Goal: Communication & Community: Ask a question

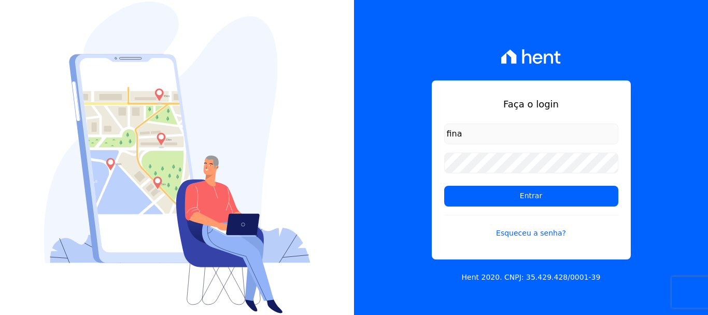
type input "[EMAIL_ADDRESS][DOMAIN_NAME]"
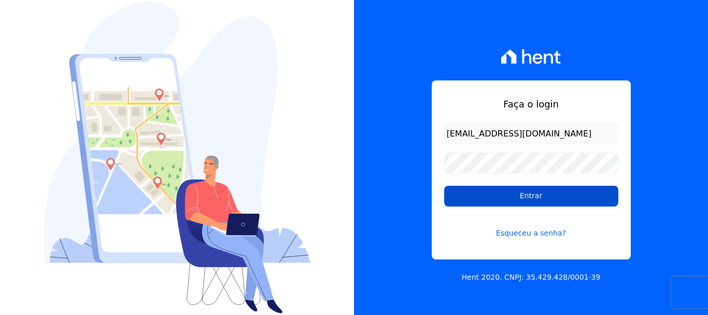
click at [537, 199] on input "Entrar" at bounding box center [531, 196] width 174 height 21
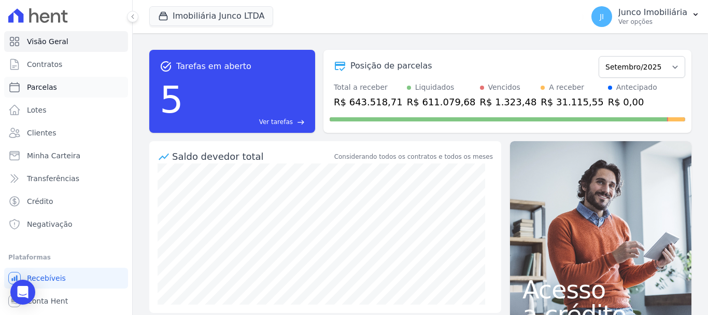
click at [40, 87] on span "Parcelas" at bounding box center [42, 87] width 30 height 10
select select
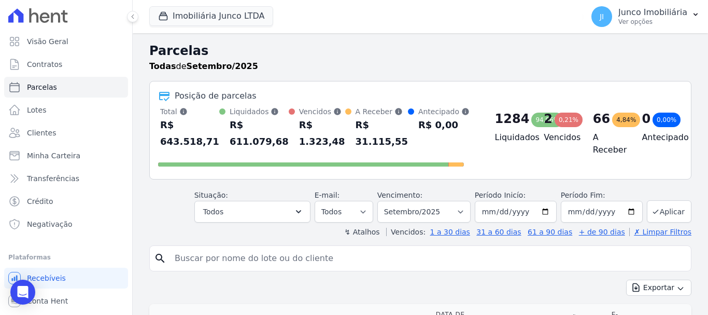
click at [260, 257] on input "search" at bounding box center [427, 258] width 518 height 21
type input "695"
select select
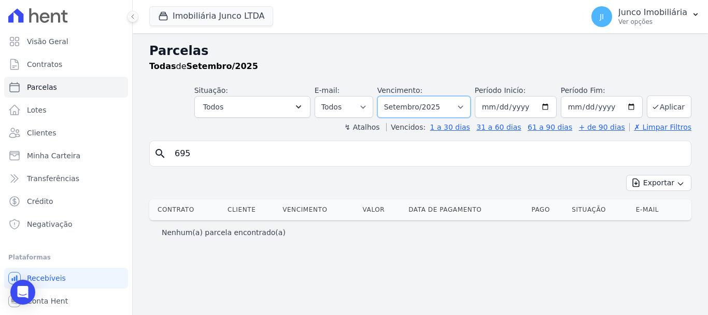
click at [471, 109] on select "Filtrar por período ──────── Todos os meses Fevereiro/2020 Março/2020 Abril/202…" at bounding box center [423, 107] width 93 height 22
select select "all"
click at [392, 96] on select "Filtrar por período ──────── Todos os meses Fevereiro/2020 Março/2020 Abril/202…" at bounding box center [423, 107] width 93 height 22
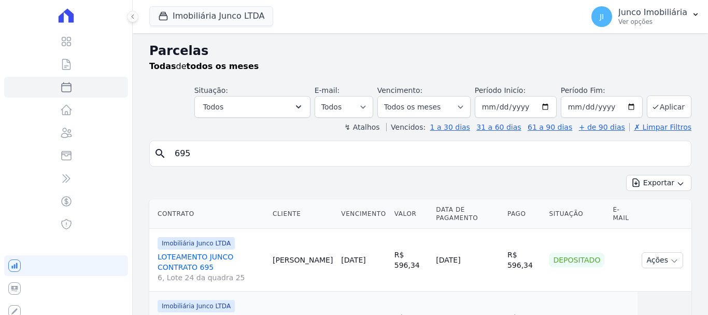
select select
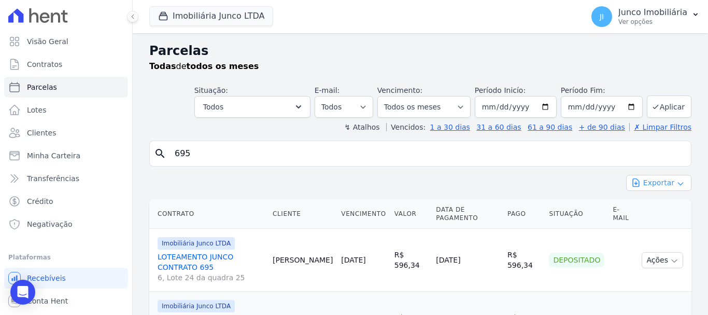
click at [656, 181] on button "Exportar" at bounding box center [658, 183] width 65 height 16
click at [654, 222] on span "Exportar CSV" at bounding box center [657, 225] width 55 height 10
click at [637, 20] on p "Ver opções" at bounding box center [653, 22] width 69 height 8
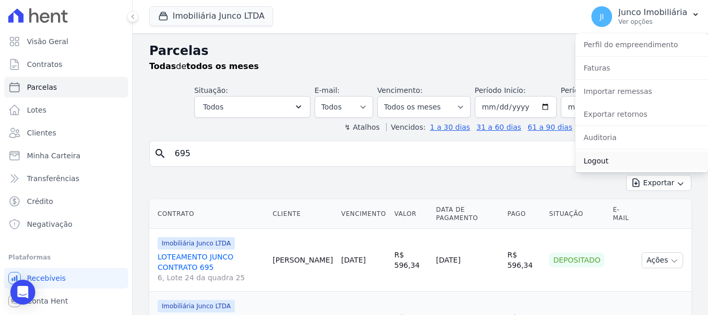
click at [591, 160] on link "Logout" at bounding box center [641, 160] width 133 height 19
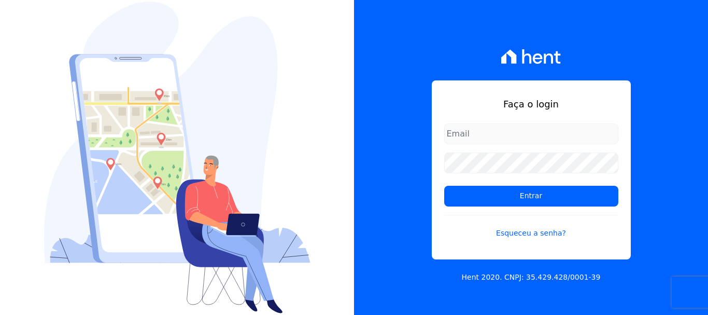
click at [524, 127] on input "email" at bounding box center [531, 133] width 174 height 21
type input "financ.junco@gmail.com"
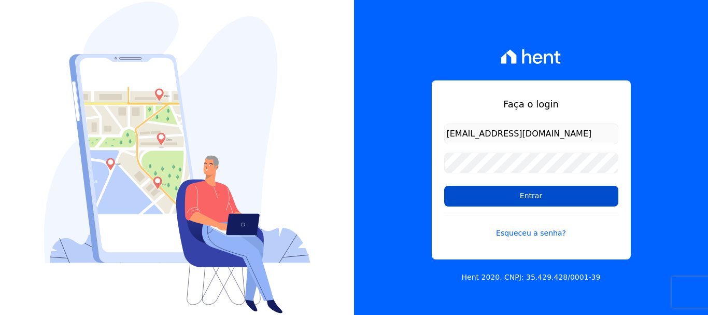
click at [544, 193] on input "Entrar" at bounding box center [531, 196] width 174 height 21
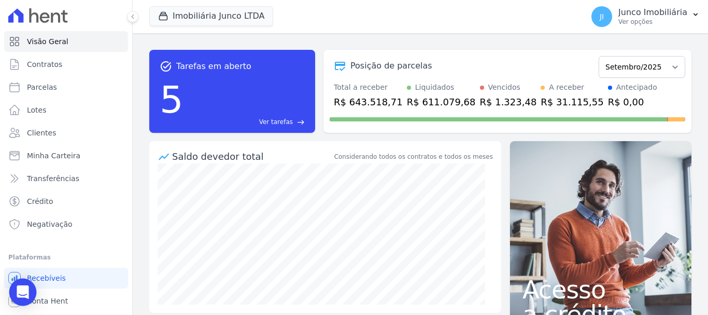
click at [23, 291] on icon "Open Intercom Messenger" at bounding box center [23, 291] width 12 height 13
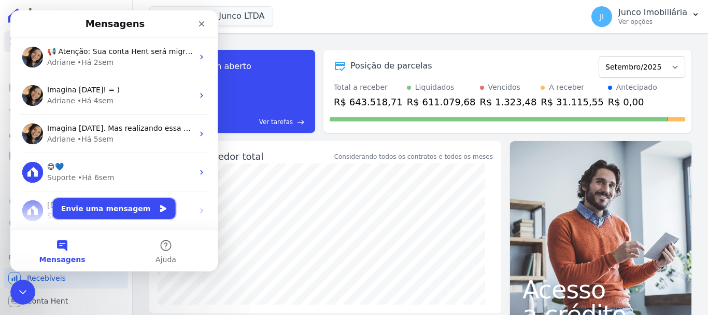
click at [88, 205] on button "Envie uma mensagem" at bounding box center [114, 208] width 123 height 21
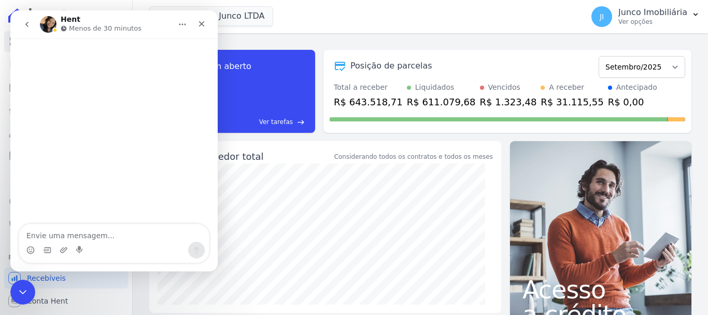
click at [116, 235] on textarea "Envie uma mensagem..." at bounding box center [114, 233] width 190 height 18
type textarea "Bom dia."
type textarea "Re"
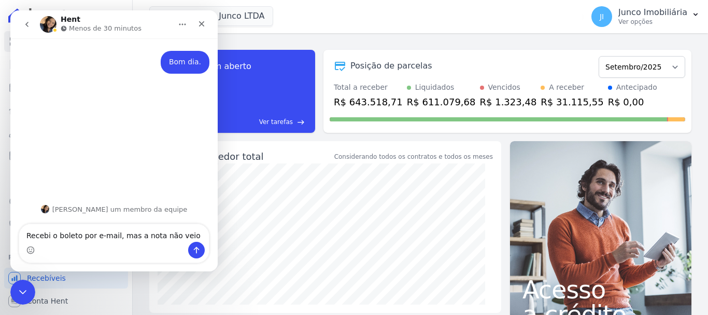
type textarea "Recebi o boleto por e-mail, mas a nota não veio."
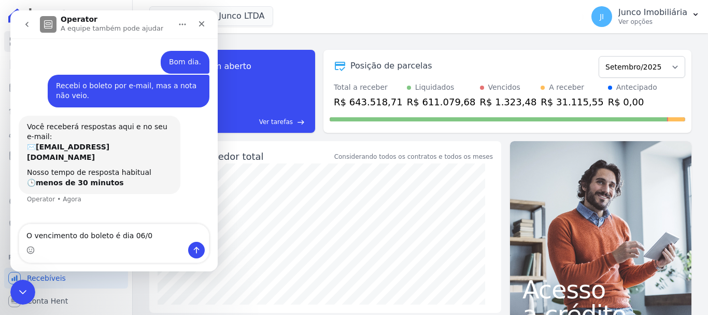
type textarea "O vencimento do boleto é dia 06/09"
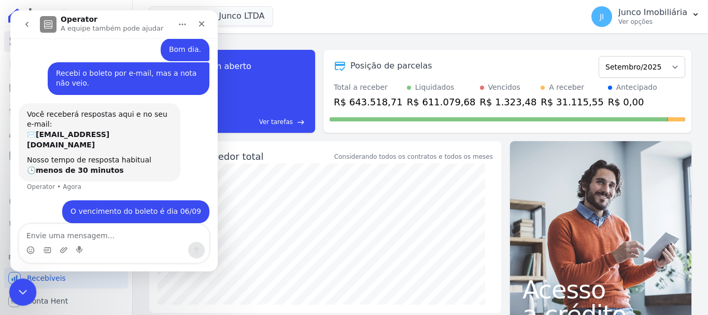
click at [25, 286] on icon "Encerramento do Messenger da Intercom" at bounding box center [21, 290] width 12 height 12
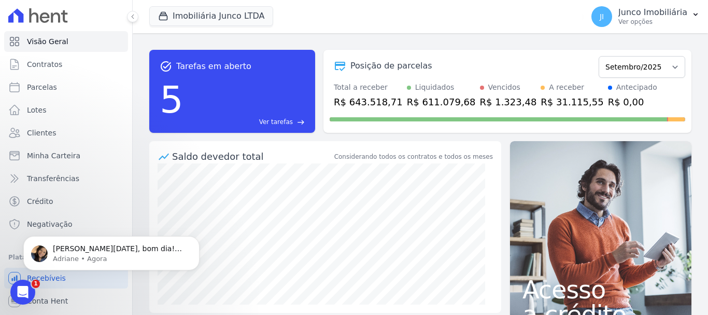
scroll to position [0, 0]
click at [111, 258] on p "Adriane • Agora" at bounding box center [120, 258] width 134 height 9
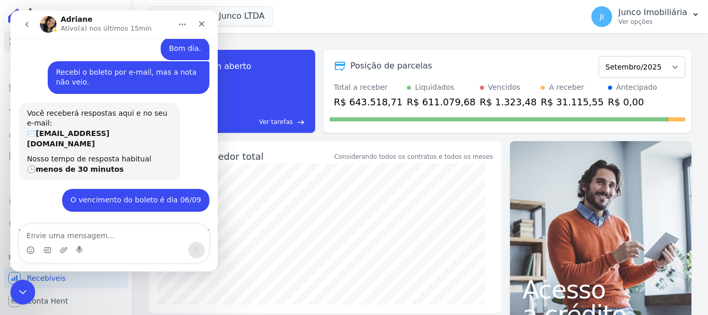
scroll to position [117, 0]
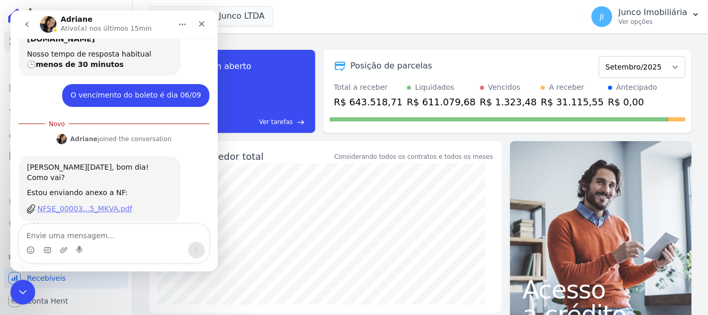
click at [99, 203] on div "NFSE_00003...5_MKVA.pdf" at bounding box center [84, 208] width 95 height 11
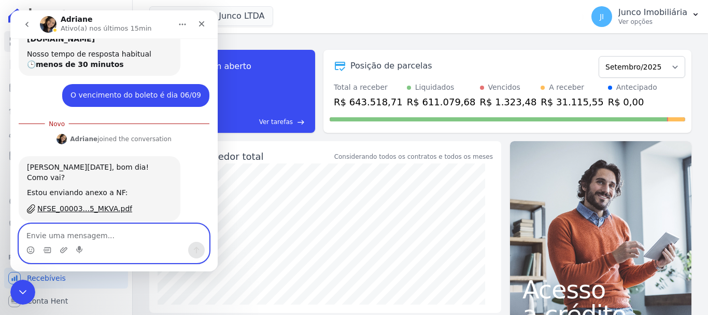
click at [91, 238] on textarea "Envie uma mensagem..." at bounding box center [114, 233] width 190 height 18
type textarea "Que providência!!"
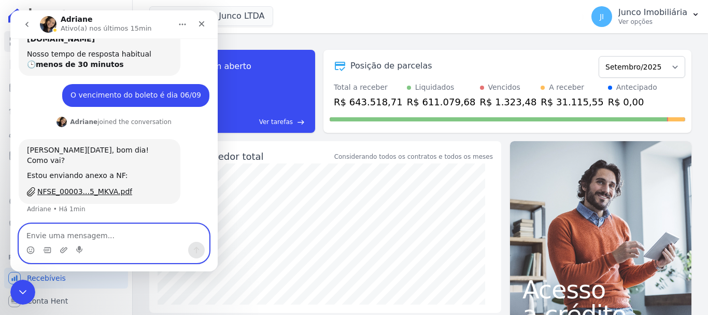
scroll to position [130, 0]
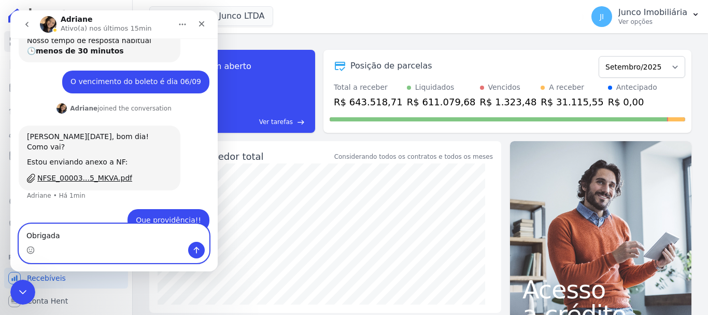
type textarea "Obrigada."
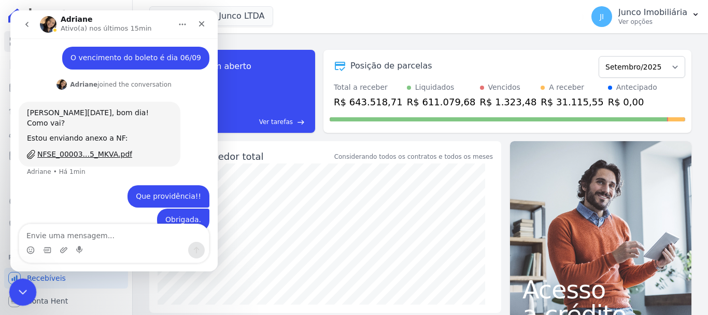
click at [22, 289] on icon "Encerramento do Messenger da Intercom" at bounding box center [21, 290] width 12 height 12
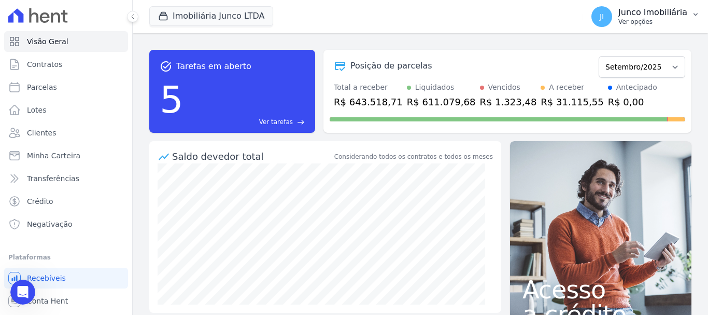
click at [645, 22] on p "Ver opções" at bounding box center [653, 22] width 69 height 8
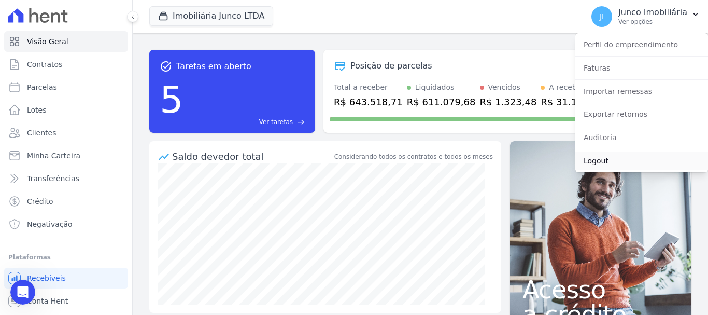
click at [602, 159] on link "Logout" at bounding box center [641, 160] width 133 height 19
